Goal: Find specific page/section: Find specific page/section

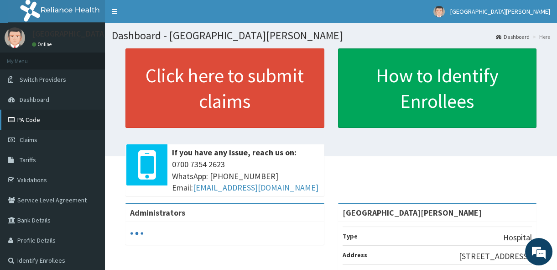
click at [43, 119] on link "PA Code" at bounding box center [52, 119] width 105 height 20
click at [65, 117] on link "PA Code" at bounding box center [52, 119] width 105 height 20
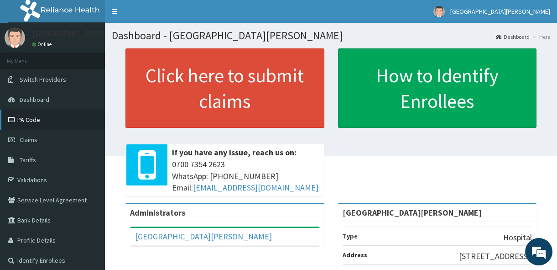
click at [25, 116] on link "PA Code" at bounding box center [52, 119] width 105 height 20
